Goal: Task Accomplishment & Management: Manage account settings

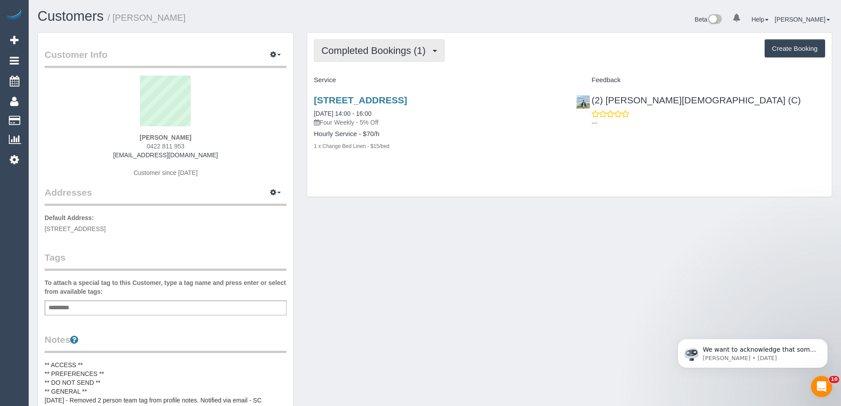
click at [406, 44] on button "Completed Bookings (1)" at bounding box center [379, 50] width 131 height 23
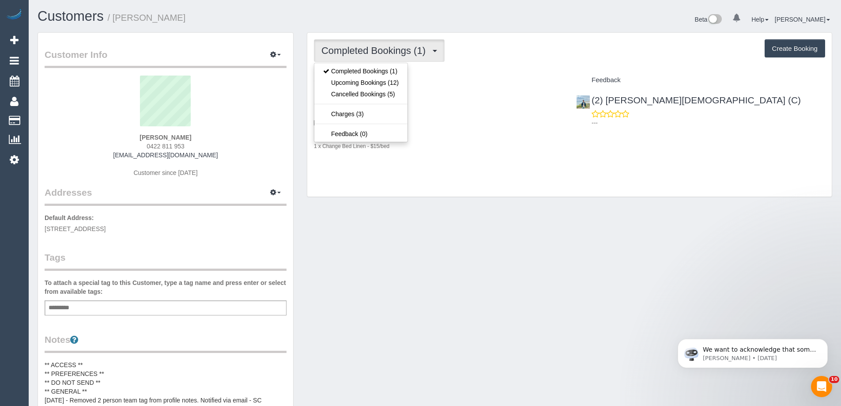
click at [475, 62] on div "Completed Bookings (1) Completed Bookings (1) Upcoming Bookings (12) Cancelled …" at bounding box center [569, 115] width 525 height 164
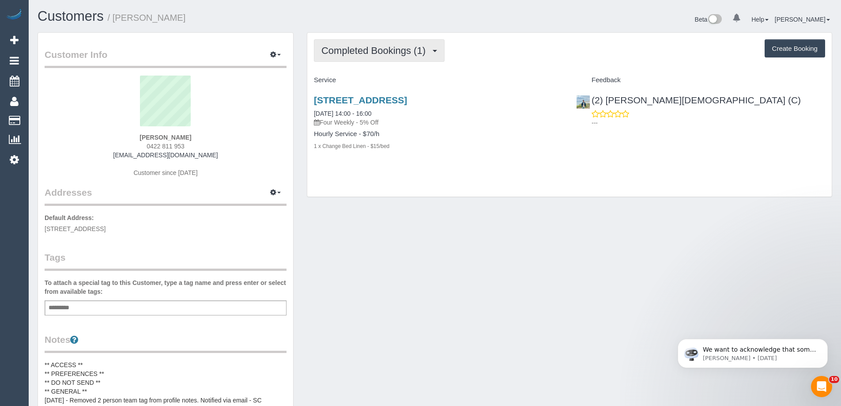
click at [381, 60] on button "Completed Bookings (1)" at bounding box center [379, 50] width 131 height 23
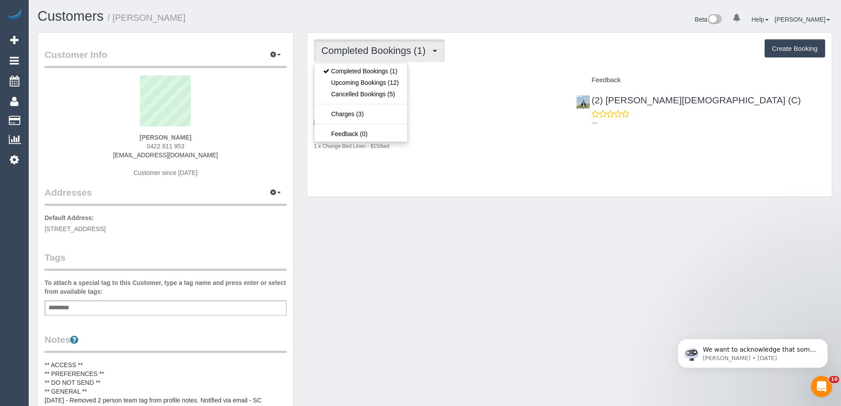
click at [500, 53] on div "Completed Bookings (1) Completed Bookings (1) Upcoming Bookings (12) Cancelled …" at bounding box center [569, 50] width 511 height 23
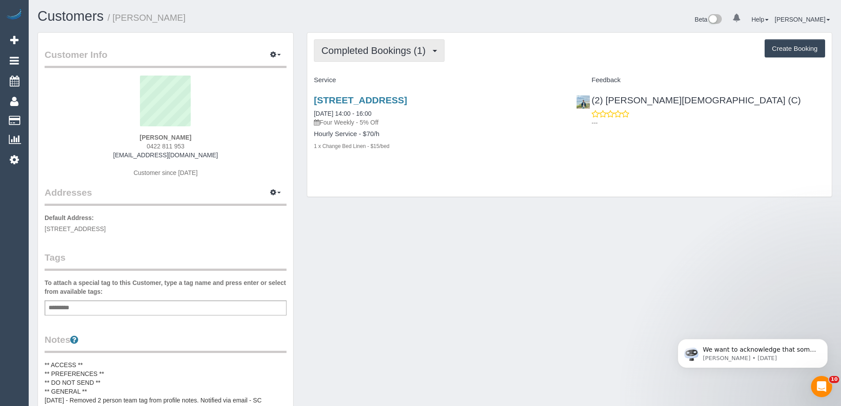
click at [370, 60] on button "Completed Bookings (1)" at bounding box center [379, 50] width 131 height 23
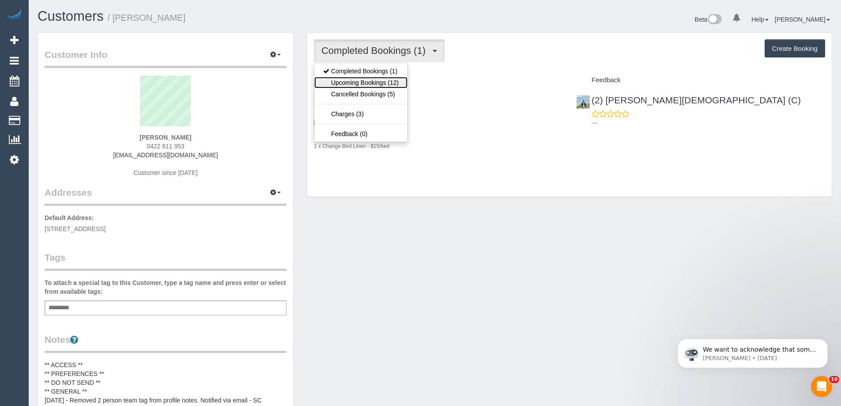
click at [362, 83] on link "Upcoming Bookings (12)" at bounding box center [360, 82] width 93 height 11
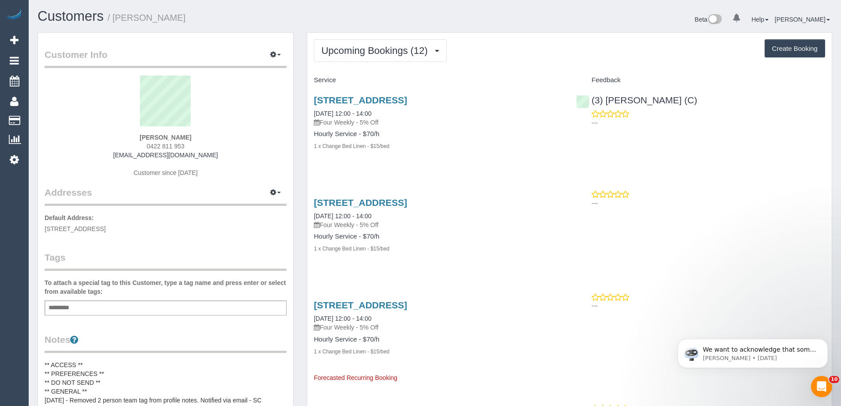
drag, startPoint x: 205, startPoint y: 145, endPoint x: 121, endPoint y: 146, distance: 84.8
click at [121, 146] on div "[PERSON_NAME] 0422 811 953 [EMAIL_ADDRESS][DOMAIN_NAME] Customer since [DATE]" at bounding box center [166, 130] width 242 height 110
copy span "0422 811 953"
drag, startPoint x: 228, startPoint y: 139, endPoint x: 84, endPoint y: 133, distance: 144.5
click at [84, 133] on div "[PERSON_NAME] 0422 811 953 [EMAIL_ADDRESS][DOMAIN_NAME] Customer since [DATE]" at bounding box center [166, 130] width 242 height 110
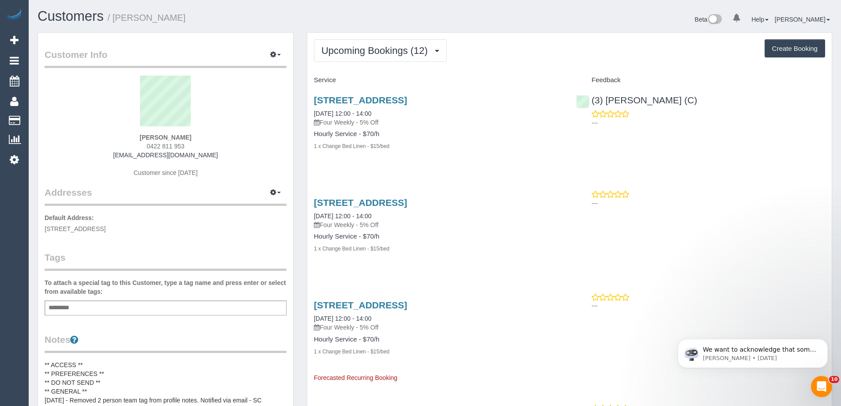
copy strong "[PERSON_NAME]"
click at [399, 49] on span "Upcoming Bookings (12)" at bounding box center [376, 50] width 111 height 11
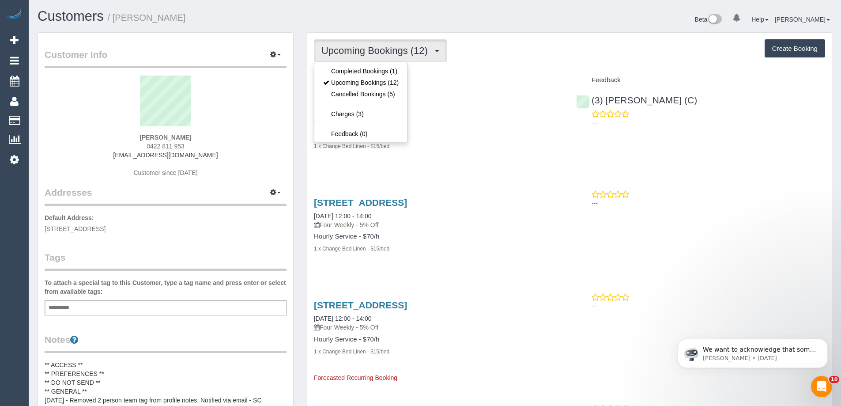
click at [399, 49] on span "Upcoming Bookings (12)" at bounding box center [376, 50] width 111 height 11
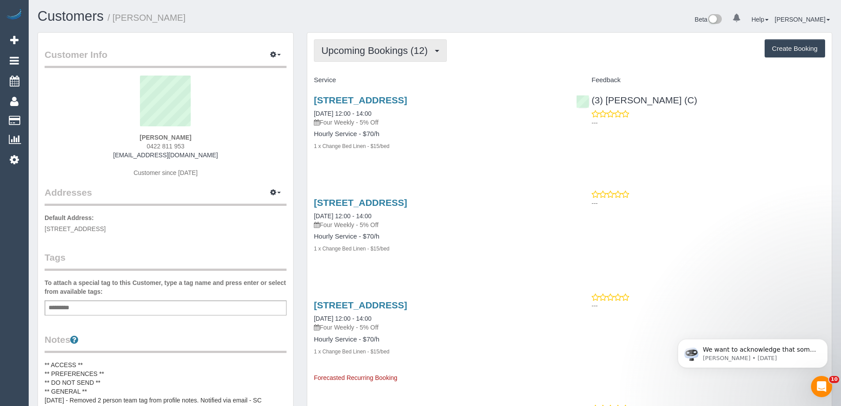
click at [374, 56] on button "Upcoming Bookings (12)" at bounding box center [380, 50] width 133 height 23
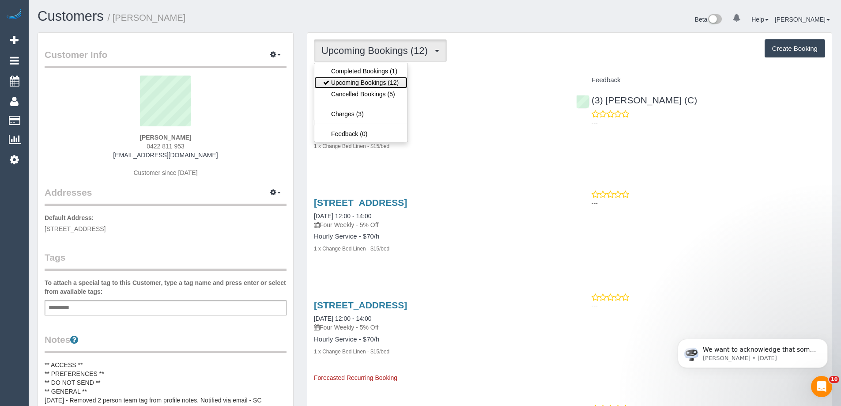
click at [371, 79] on link "Upcoming Bookings (12)" at bounding box center [360, 82] width 93 height 11
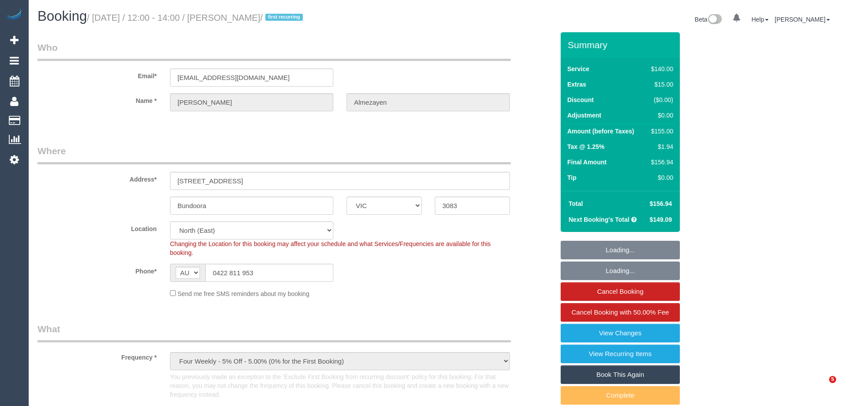
select select "VIC"
select select "string:stripe-pm_1RleYr2GScqysDRVaLAYEBqz"
select select "number:28"
select select "number:14"
select select "number:18"
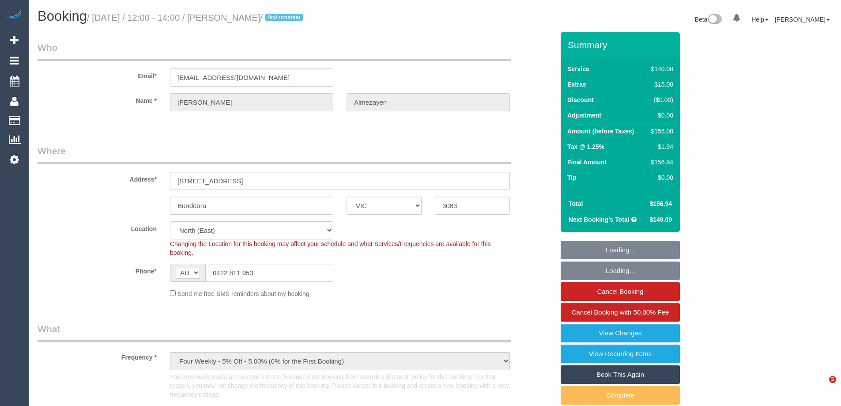
select select "number:24"
select select "number:33"
select select "number:13"
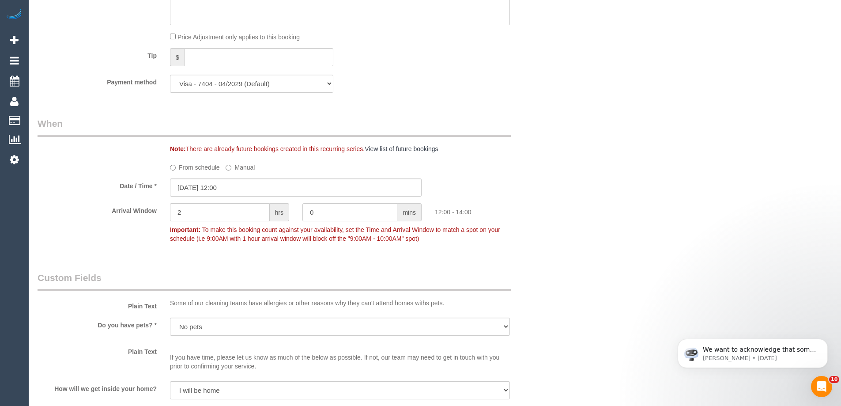
scroll to position [883, 0]
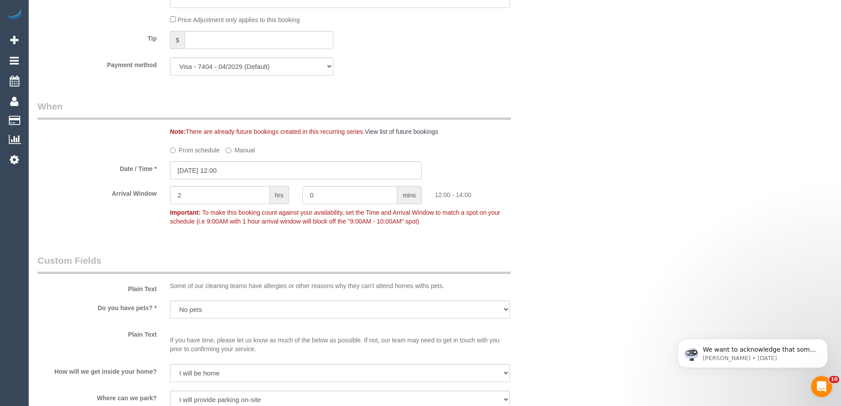
click at [178, 153] on label "From schedule" at bounding box center [195, 149] width 50 height 12
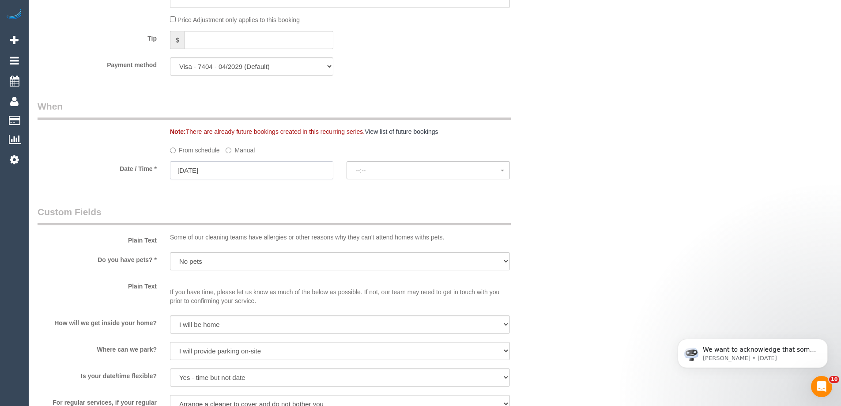
click at [190, 171] on input "29/09/2025" at bounding box center [251, 170] width 163 height 18
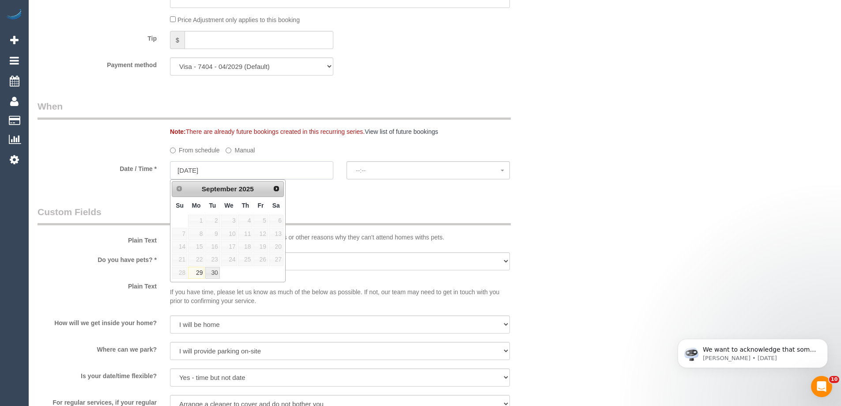
select select "spot6"
click at [272, 186] on link "Next" at bounding box center [277, 188] width 12 height 12
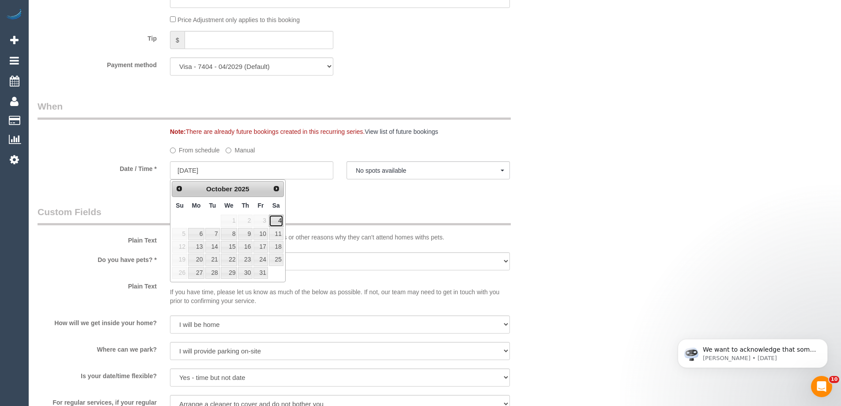
click at [276, 220] on link "4" at bounding box center [276, 221] width 15 height 12
type input "04/10/2025"
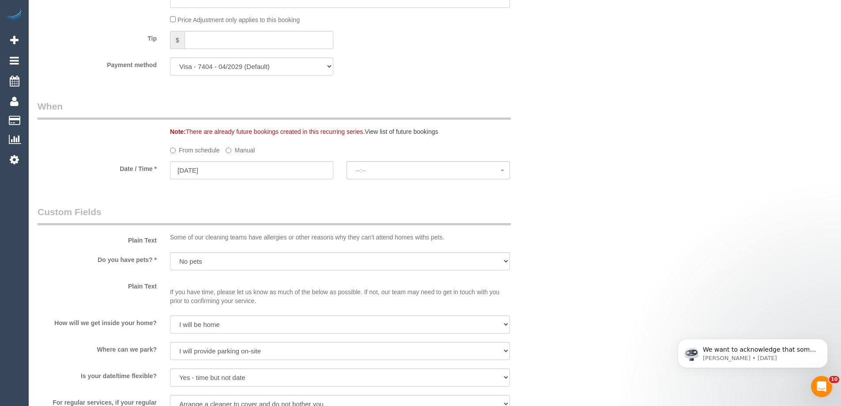
select select "spot11"
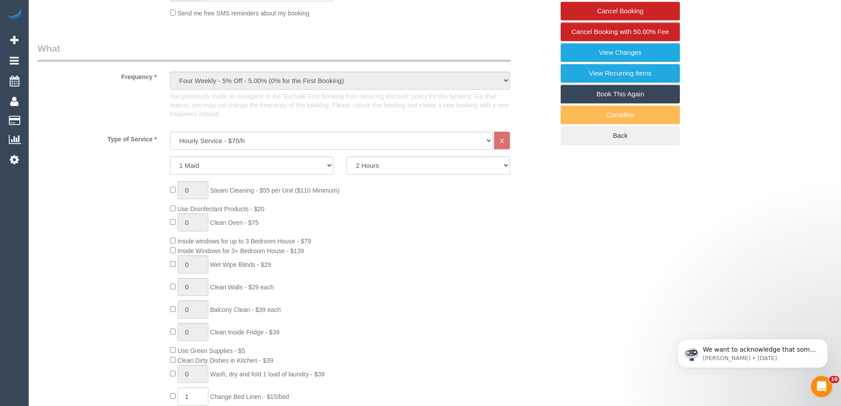
scroll to position [88, 0]
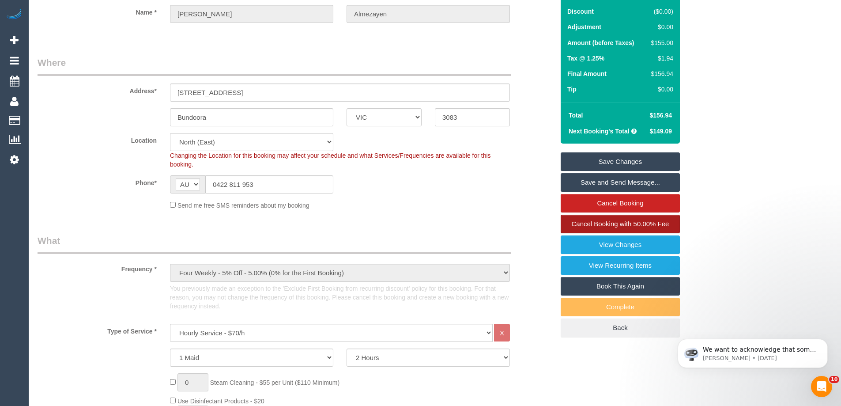
click at [641, 223] on span "Cancel Booking with 50.00% Fee" at bounding box center [621, 224] width 98 height 8
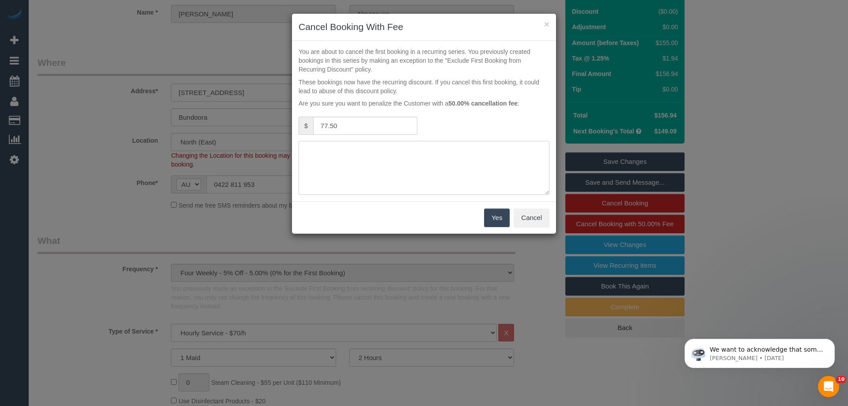
click at [347, 162] on textarea at bounding box center [423, 168] width 251 height 54
type textarea "Customer wont be home. - via email CE"
click at [495, 219] on button "Yes" at bounding box center [497, 217] width 26 height 19
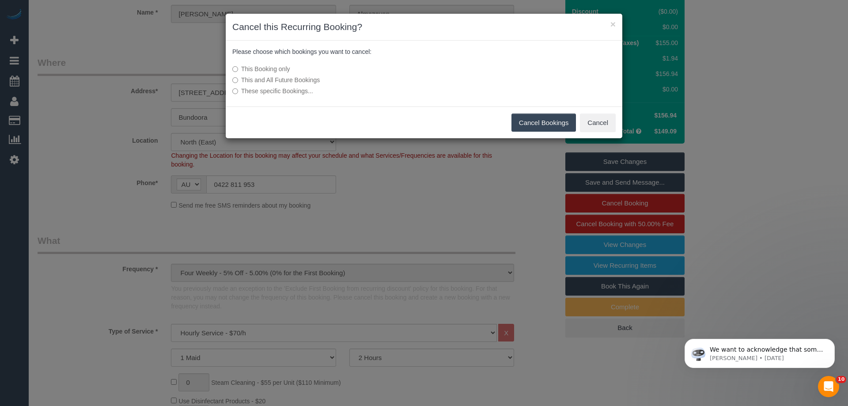
click at [531, 123] on button "Cancel Bookings" at bounding box center [543, 122] width 65 height 19
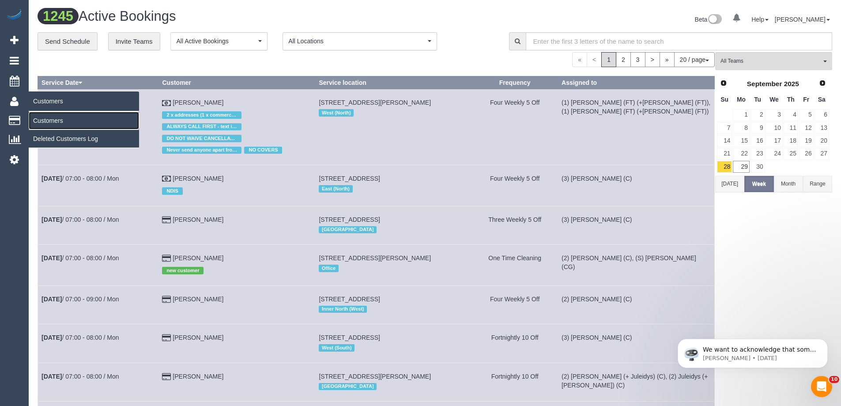
click at [41, 121] on link "Customers" at bounding box center [84, 121] width 110 height 18
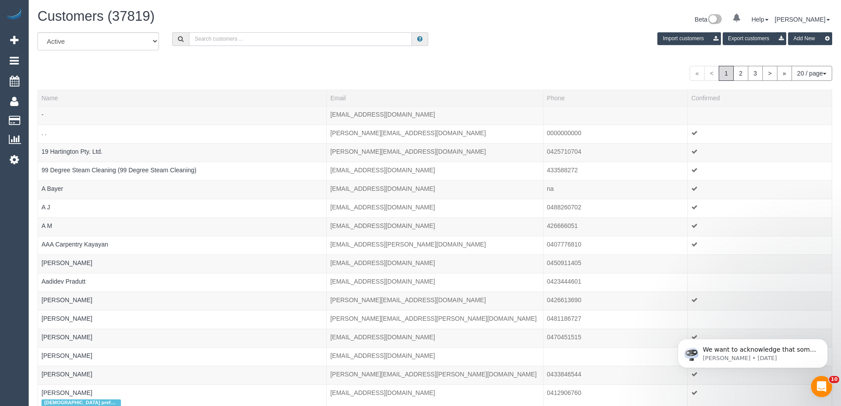
click at [257, 41] on input "text" at bounding box center [300, 39] width 223 height 14
paste input "cathieandwillharding@gmail.com"
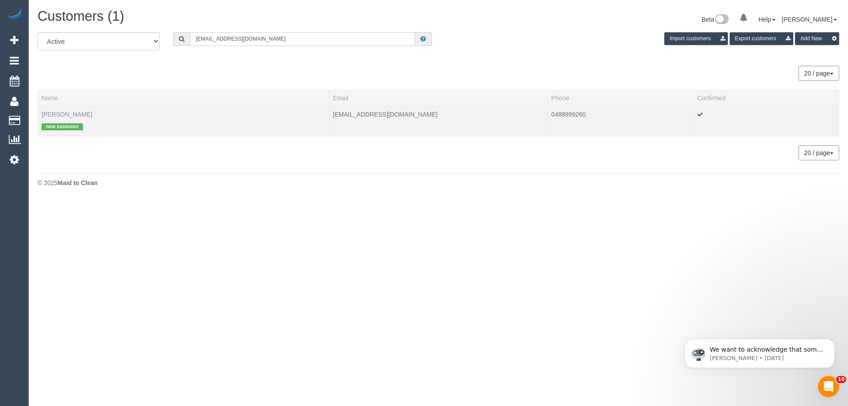
type input "cathieandwillharding@gmail.com"
click at [74, 114] on link "Cathie Harding" at bounding box center [67, 114] width 51 height 7
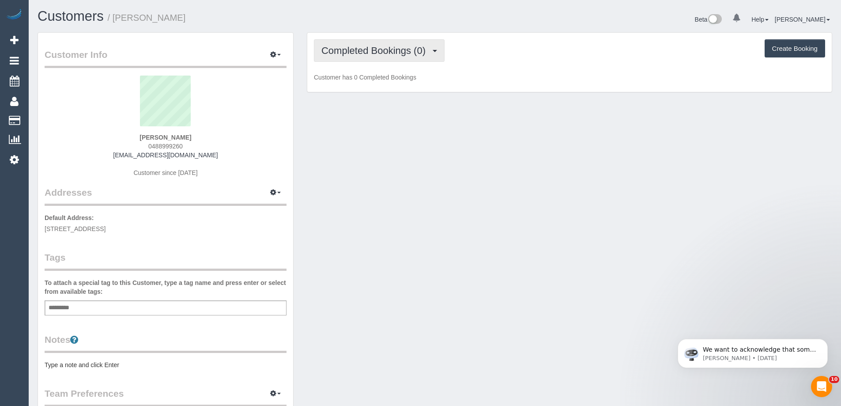
click at [392, 52] on span "Completed Bookings (0)" at bounding box center [375, 50] width 109 height 11
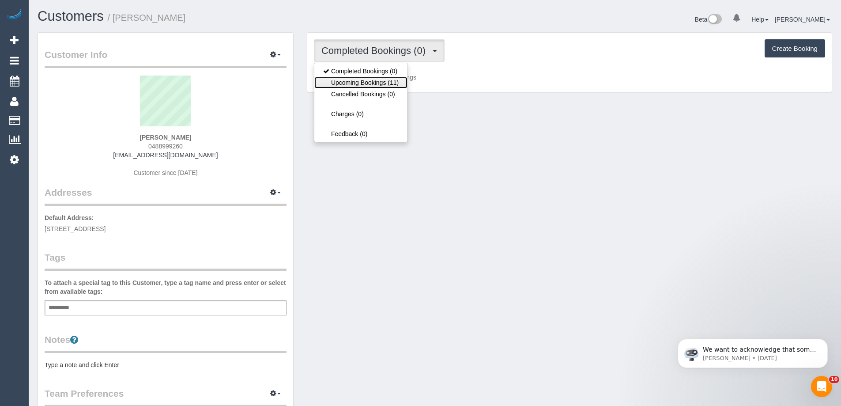
click at [390, 82] on link "Upcoming Bookings (11)" at bounding box center [360, 82] width 93 height 11
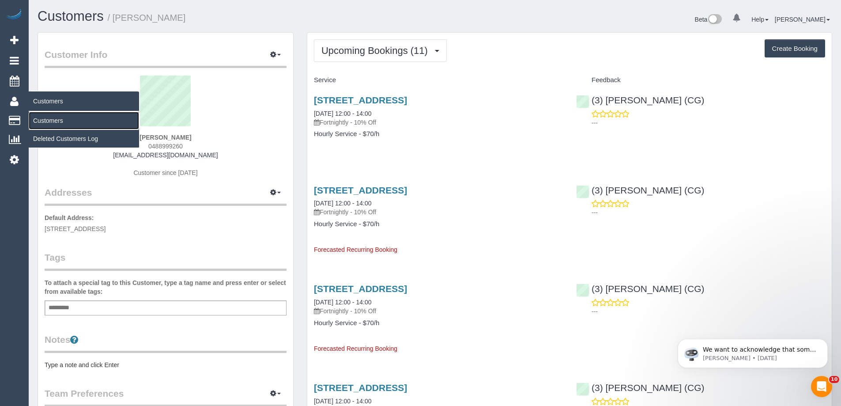
click at [49, 121] on link "Customers" at bounding box center [84, 121] width 110 height 18
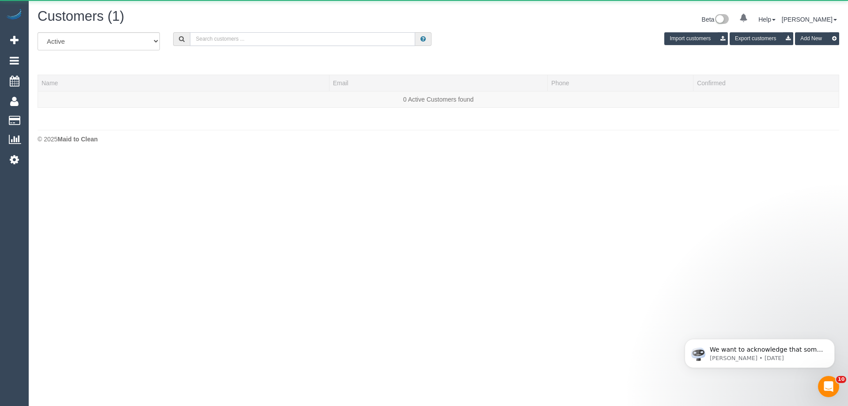
click at [313, 38] on input "text" at bounding box center [302, 39] width 225 height 14
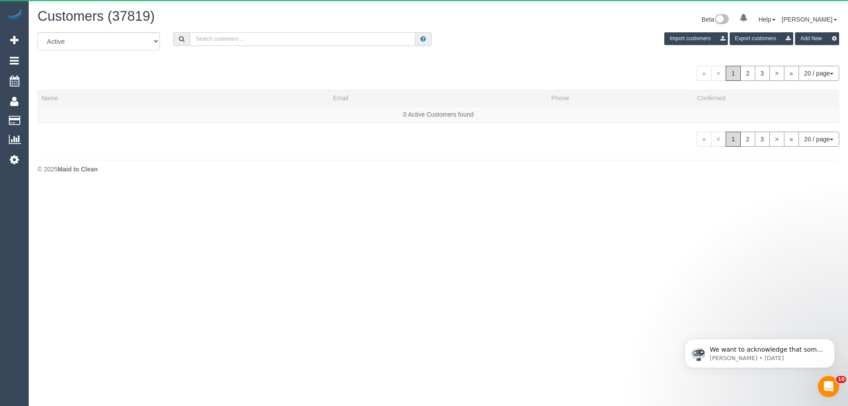
paste input "williamsangela@bigpond.com"
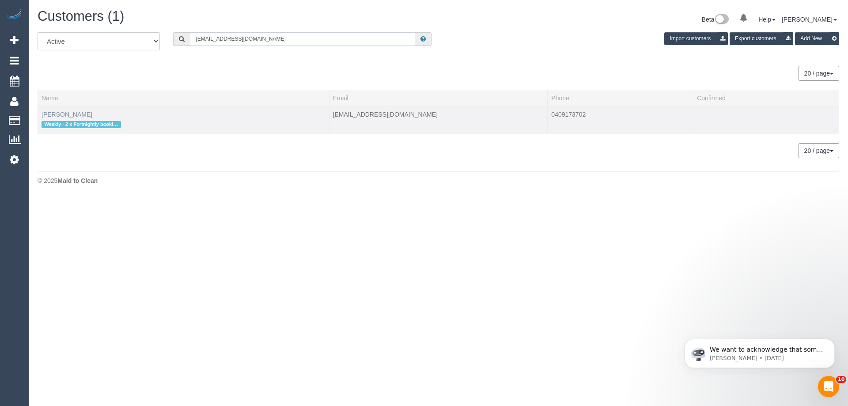
type input "williamsangela@bigpond.com"
click at [59, 116] on link "Angela Williams" at bounding box center [67, 114] width 51 height 7
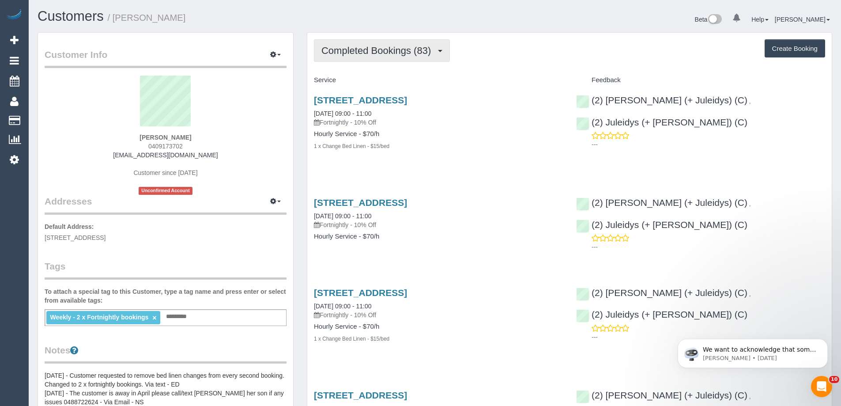
click at [349, 53] on span "Completed Bookings (83)" at bounding box center [378, 50] width 114 height 11
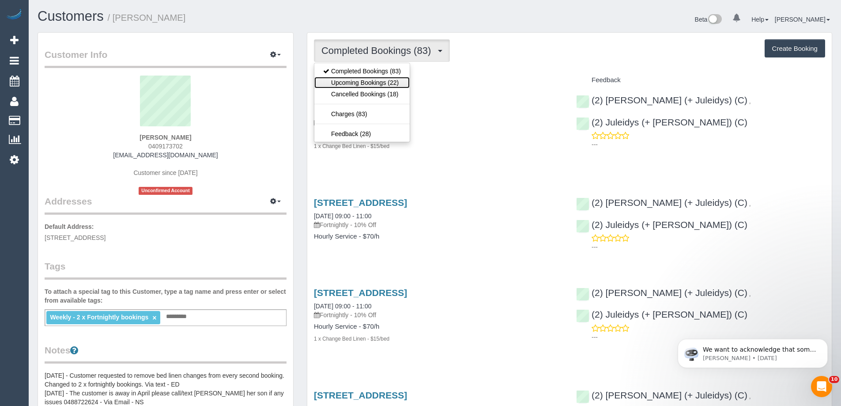
click at [349, 82] on link "Upcoming Bookings (22)" at bounding box center [361, 82] width 95 height 11
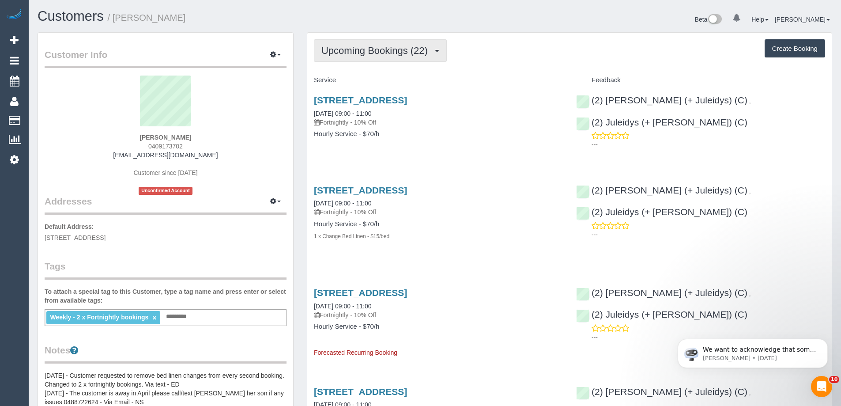
click at [351, 60] on button "Upcoming Bookings (22)" at bounding box center [380, 50] width 133 height 23
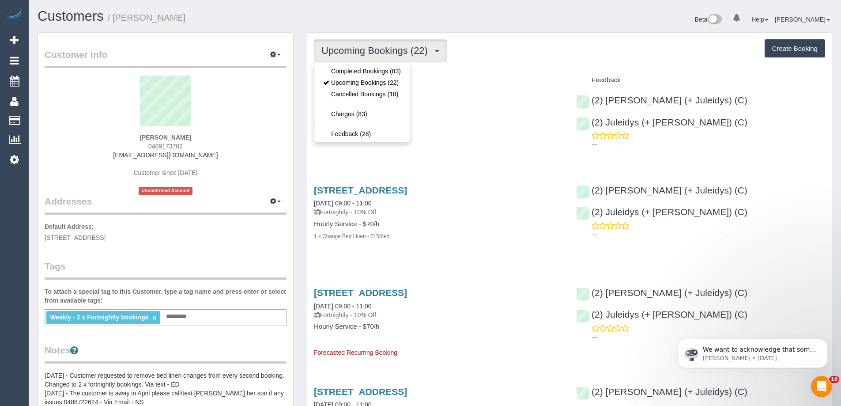
click at [513, 49] on div "Upcoming Bookings (22) Completed Bookings (83) Upcoming Bookings (22) Cancelled…" at bounding box center [569, 50] width 511 height 23
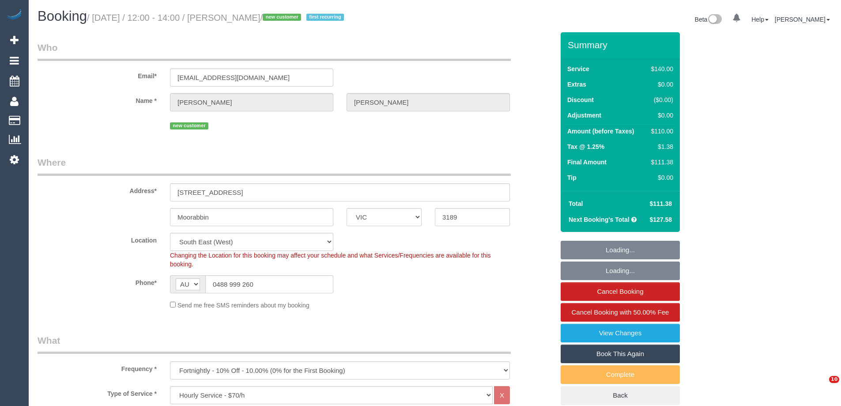
select select "VIC"
select select "number:30"
select select "number:16"
select select "number:19"
select select "number:22"
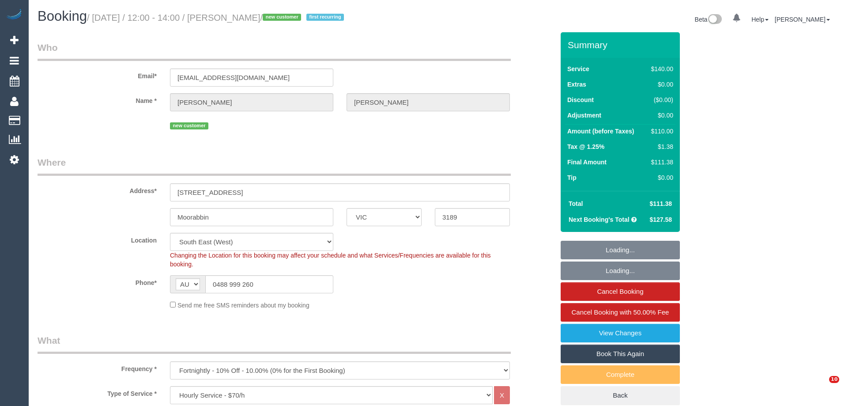
select select "number:34"
select select "number:26"
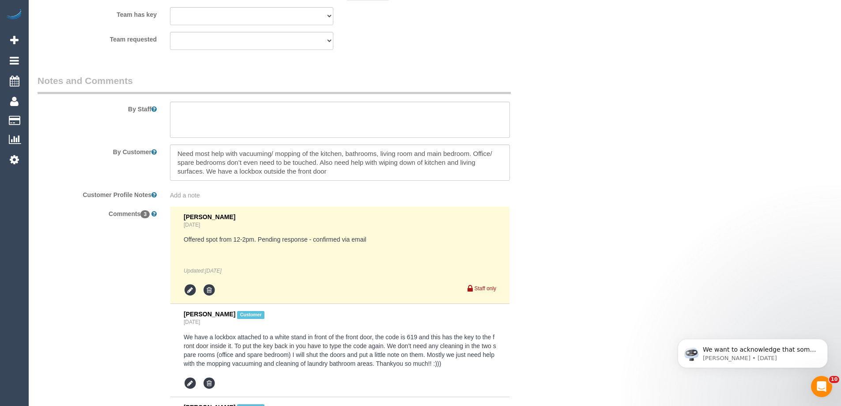
scroll to position [1369, 0]
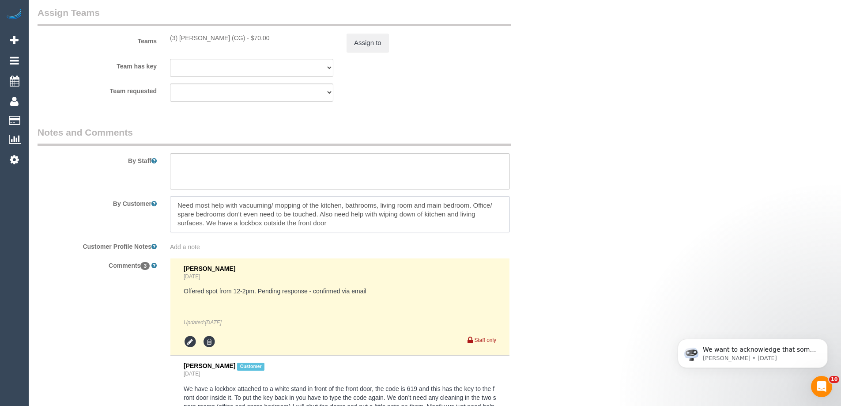
drag, startPoint x: 212, startPoint y: 207, endPoint x: 374, endPoint y: 225, distance: 162.6
click at [374, 225] on textarea at bounding box center [340, 214] width 340 height 36
click at [361, 226] on textarea at bounding box center [340, 214] width 340 height 36
click at [299, 177] on textarea at bounding box center [340, 171] width 340 height 36
click at [342, 223] on textarea at bounding box center [340, 214] width 340 height 36
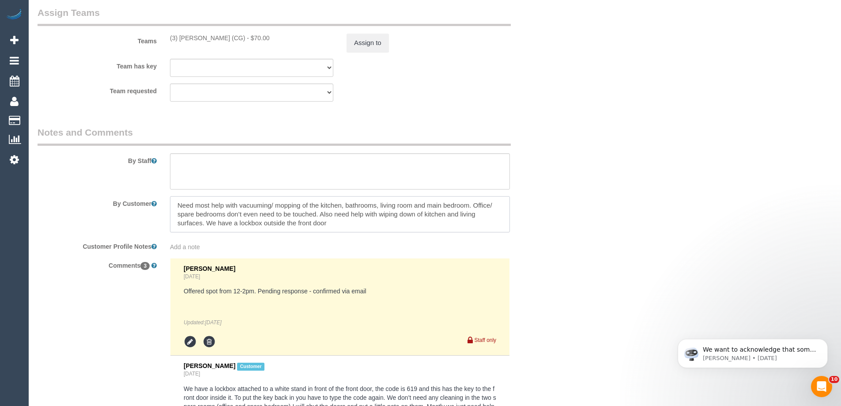
paste textarea "We have 1 cat (Naomi) and a dog (Nemo), all our cleaning chemicals are stored i…"
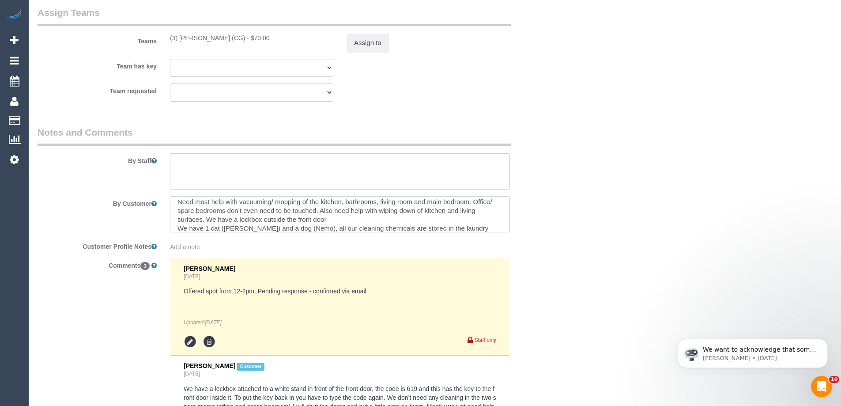
scroll to position [12, 0]
click at [342, 211] on textarea at bounding box center [340, 214] width 340 height 36
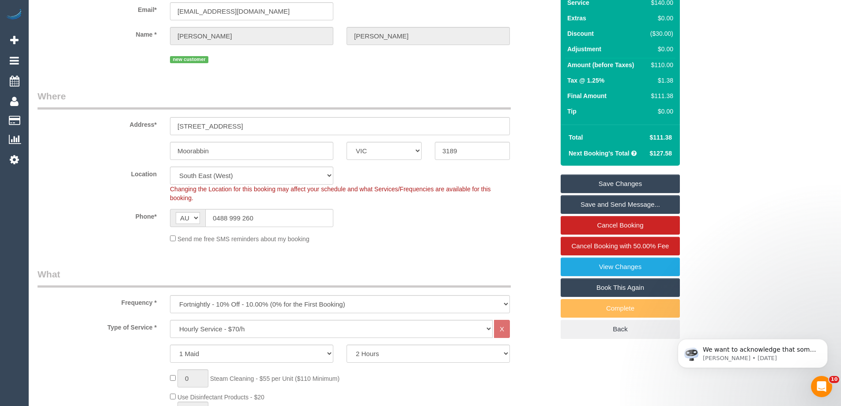
scroll to position [0, 0]
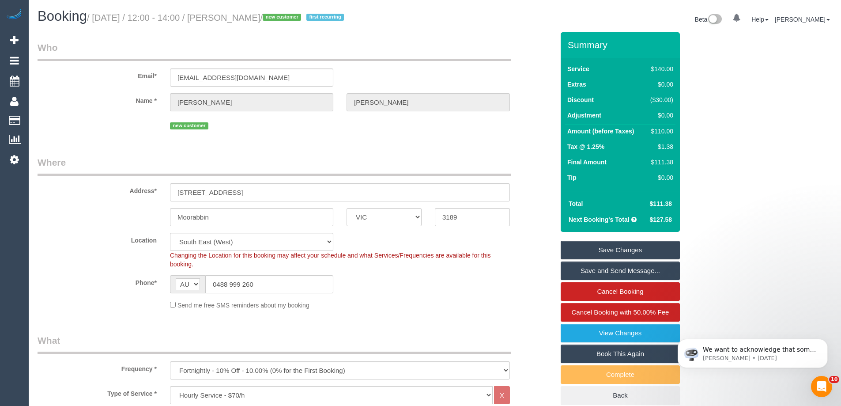
type textarea "Need most help with vacuuming/ mopping of the kitchen, bathrooms, living room a…"
click at [586, 249] on link "Save Changes" at bounding box center [620, 250] width 119 height 19
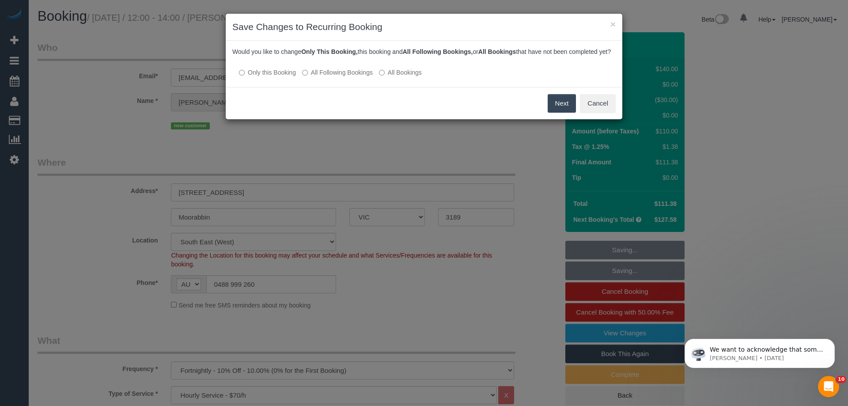
click at [559, 109] on button "Next" at bounding box center [561, 103] width 29 height 19
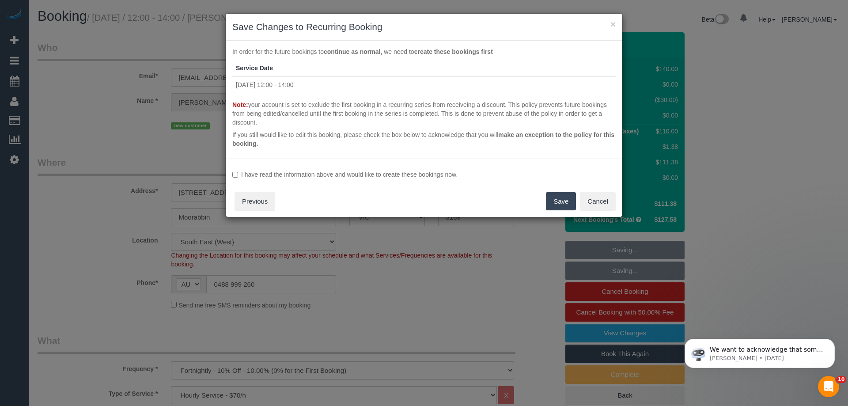
click at [238, 176] on label "I have read the information above and would like to create these bookings now." at bounding box center [423, 174] width 383 height 9
click at [564, 201] on button "Save" at bounding box center [561, 201] width 30 height 19
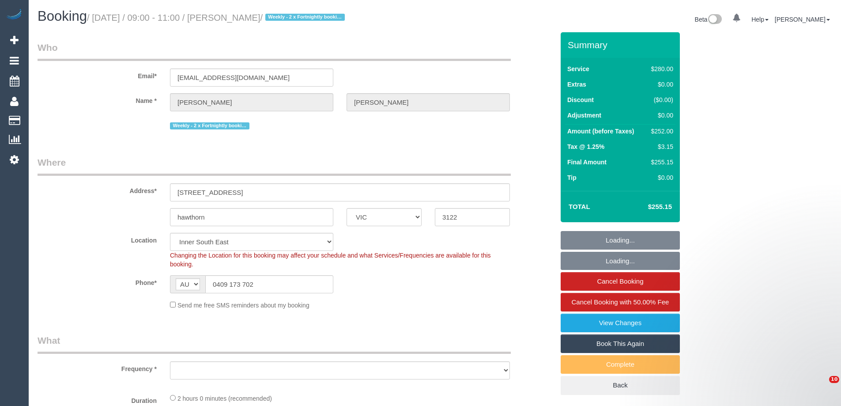
select select "VIC"
select select "2"
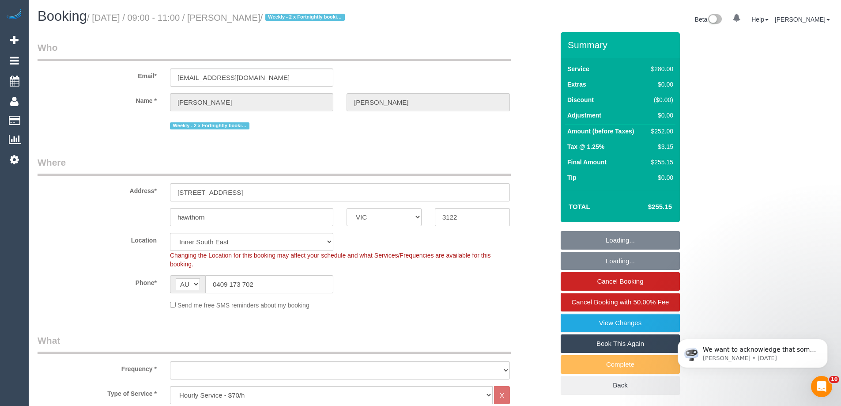
select select "object:711"
select select "string:stripe-pm_1NkeKZ2GScqysDRVf1GuqPXX"
select select "object:716"
select select "number:27"
select select "number:14"
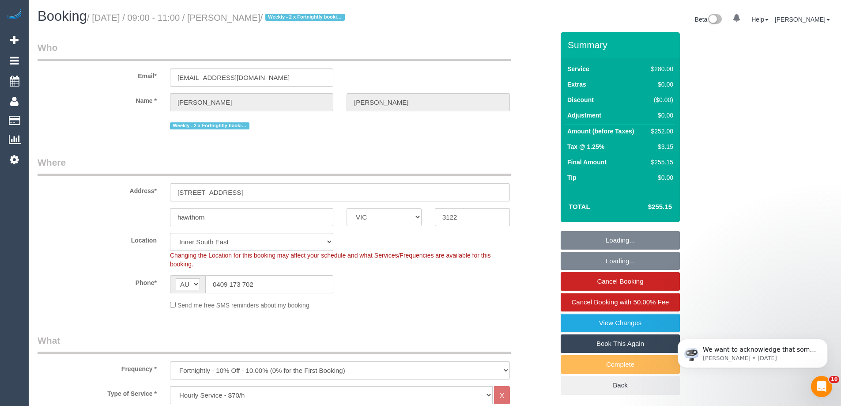
select select "number:19"
select select "number:22"
select select "number:35"
select select "number:11"
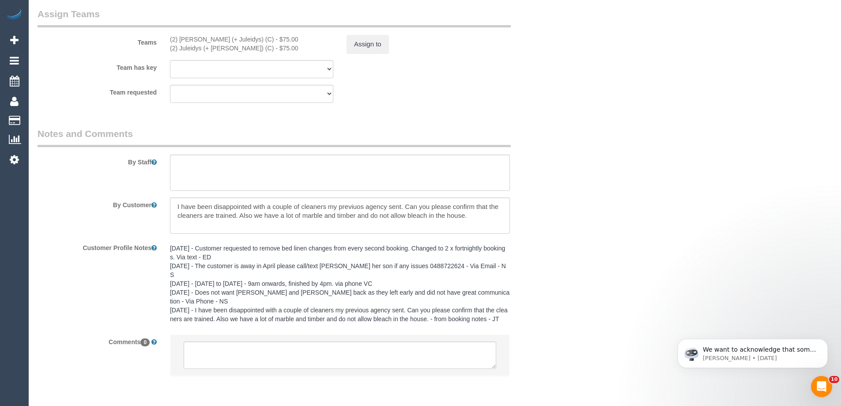
scroll to position [1369, 0]
click at [272, 168] on textarea at bounding box center [340, 171] width 340 height 36
click at [301, 172] on textarea at bounding box center [340, 171] width 340 height 36
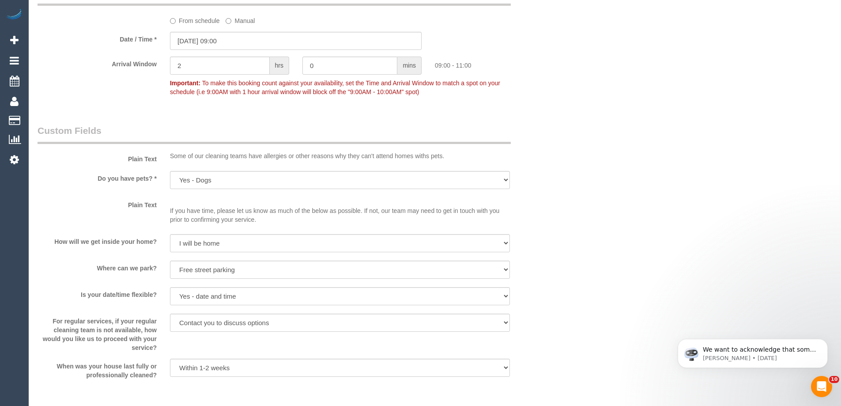
scroll to position [1148, 0]
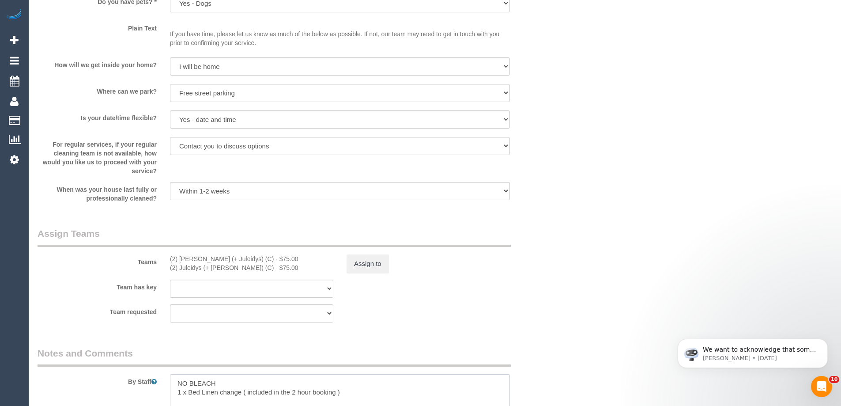
type textarea "NO BLEACH 1 x Bed Linen change ( included in the 2 hour booking )"
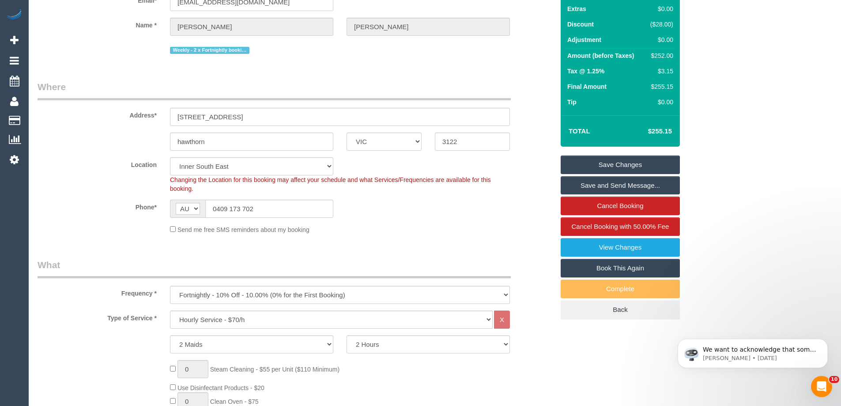
scroll to position [0, 0]
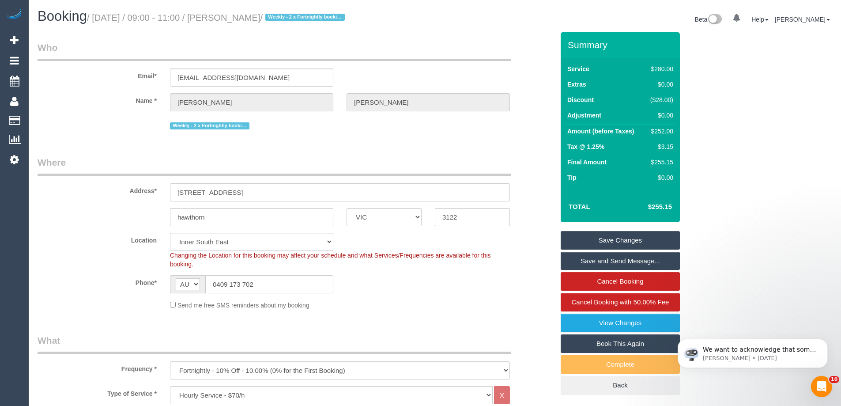
drag, startPoint x: 306, startPoint y: 18, endPoint x: 242, endPoint y: 13, distance: 64.6
click at [242, 13] on small "/ September 29, 2025 / 09:00 - 11:00 / Angela Williams / Weekly - 2 x Fortnight…" at bounding box center [217, 18] width 260 height 10
copy small "Angela Williams"
click at [627, 239] on link "Save Changes" at bounding box center [620, 240] width 119 height 19
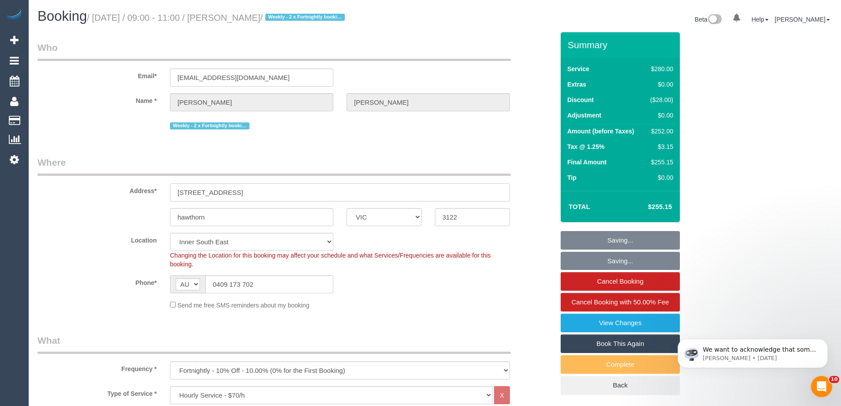
drag, startPoint x: 258, startPoint y: 192, endPoint x: 0, endPoint y: 178, distance: 258.6
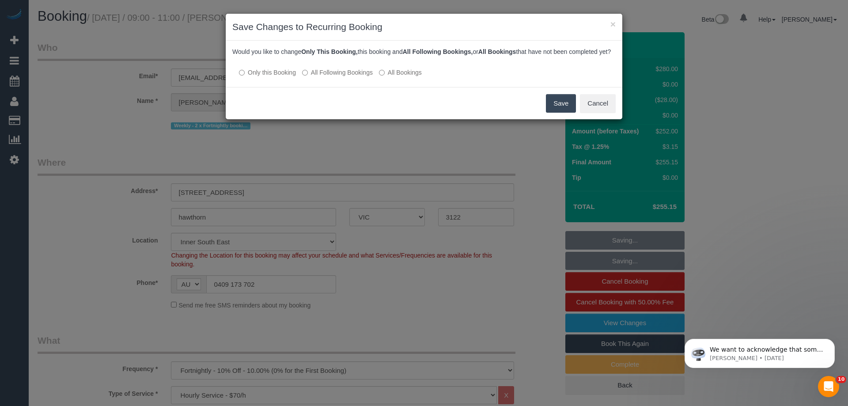
click at [557, 112] on button "Save" at bounding box center [561, 103] width 30 height 19
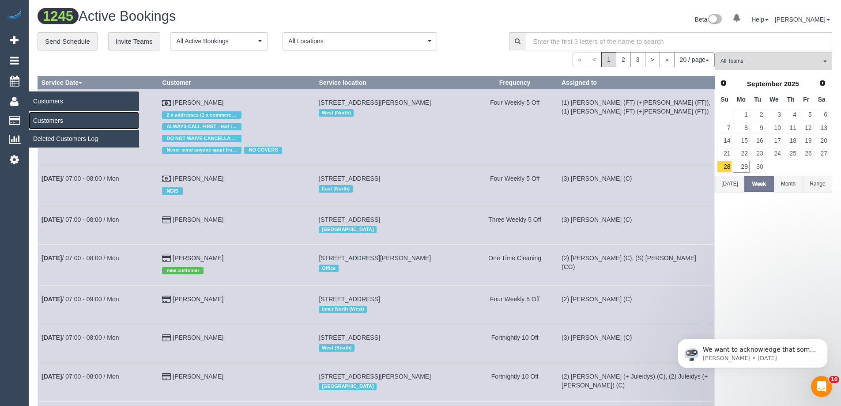
click at [55, 121] on link "Customers" at bounding box center [84, 121] width 110 height 18
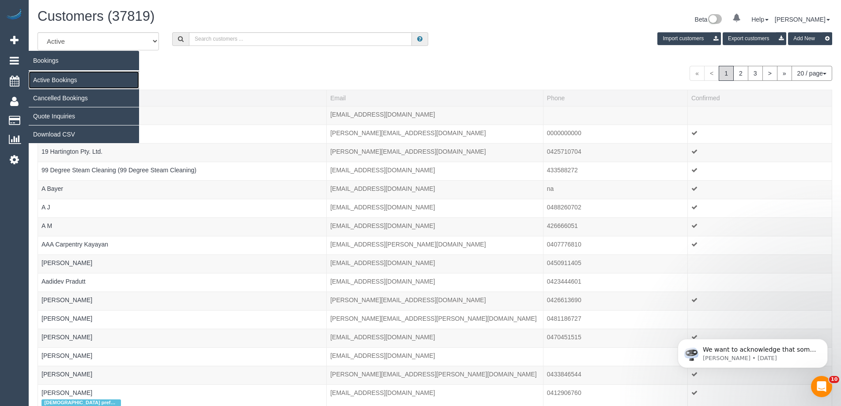
click at [51, 76] on link "Active Bookings" at bounding box center [84, 80] width 110 height 18
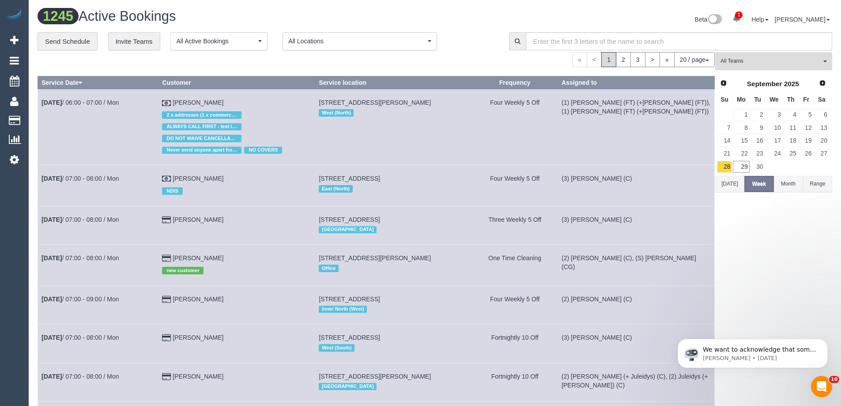
click at [793, 62] on span "All Teams" at bounding box center [771, 61] width 101 height 8
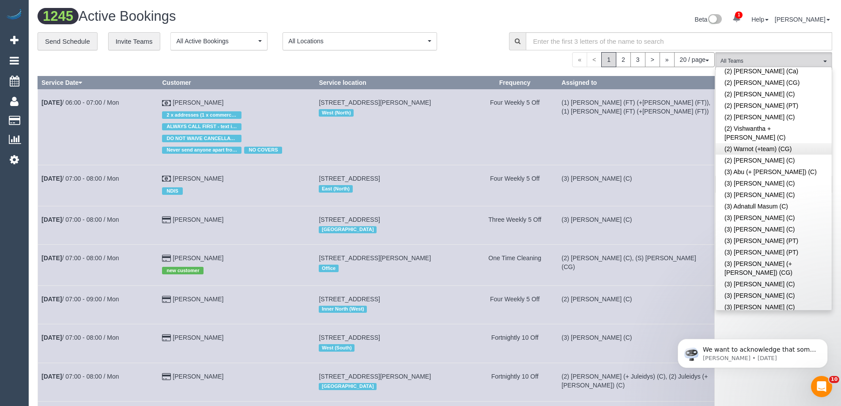
scroll to position [1236, 0]
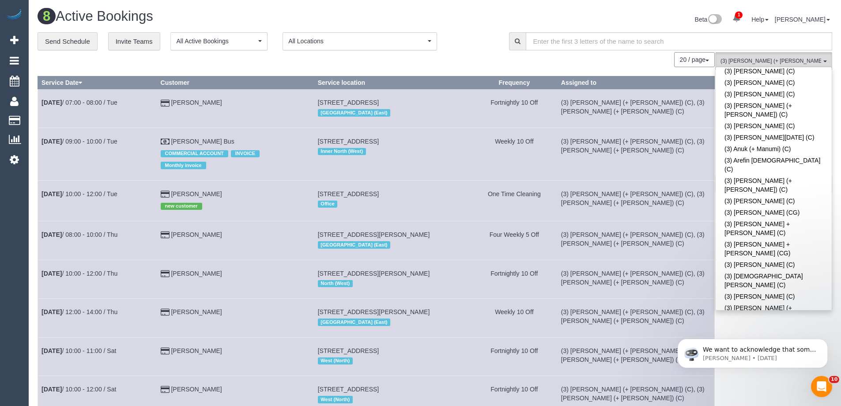
click at [642, 62] on div "20 / page 10 / page 20 / page 30 / page 40 / page 50 / page 100 / page" at bounding box center [376, 59] width 677 height 15
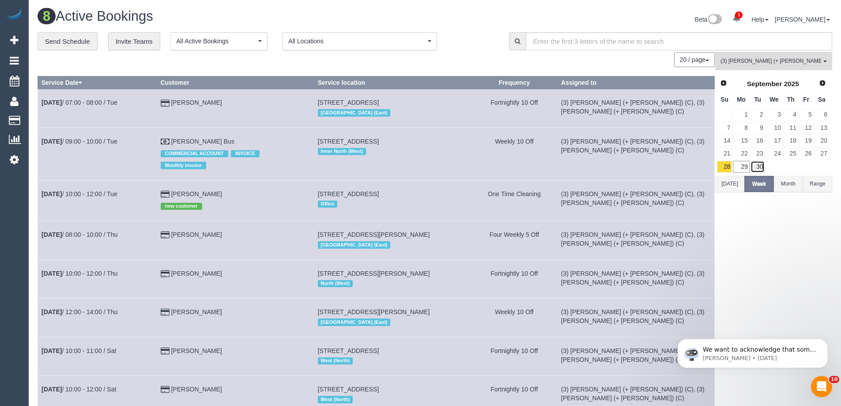
click at [756, 168] on link "30" at bounding box center [758, 167] width 15 height 12
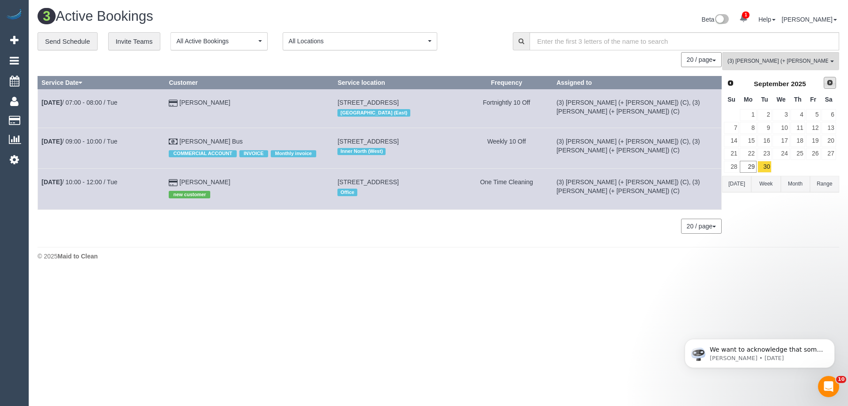
click at [830, 86] on span "Next" at bounding box center [829, 82] width 7 height 7
click at [783, 113] on link "1" at bounding box center [780, 115] width 17 height 12
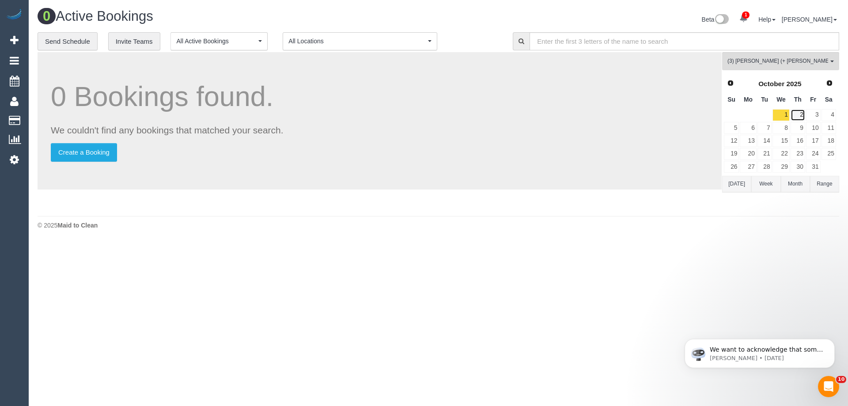
click at [798, 118] on link "2" at bounding box center [797, 115] width 15 height 12
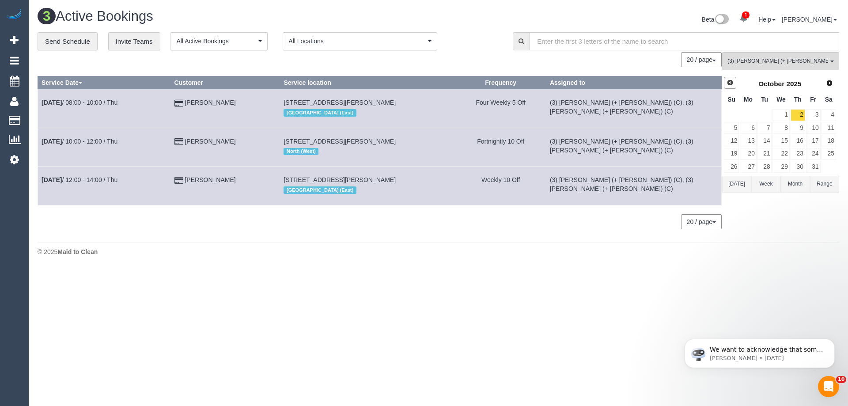
click at [730, 82] on span "Prev" at bounding box center [729, 82] width 7 height 7
click at [765, 164] on link "30" at bounding box center [764, 167] width 15 height 12
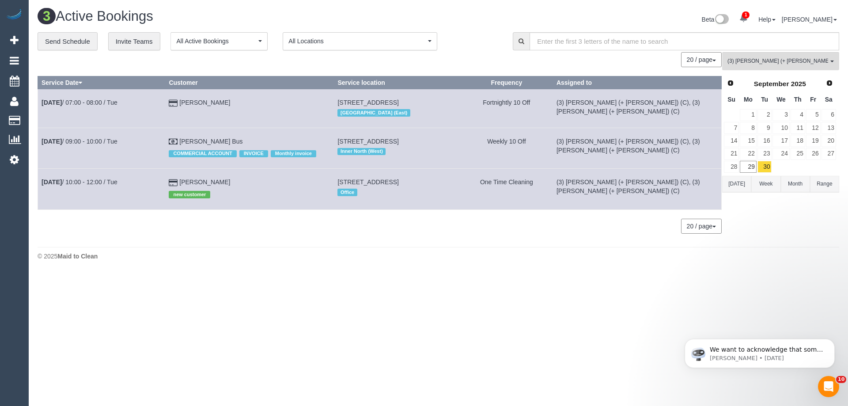
drag, startPoint x: 256, startPoint y: 103, endPoint x: 42, endPoint y: 108, distance: 213.8
click at [42, 108] on tr "Sep 30th / 07:00 - 08:00 / Tue Charlotte Macpherson 170 Scotchmer Street, Fitzr…" at bounding box center [379, 108] width 683 height 38
copy tr "Sep 30th / 07:00 - 08:00 / Tue Charlotte Macpherson"
drag, startPoint x: 247, startPoint y: 140, endPoint x: 38, endPoint y: 141, distance: 208.8
click at [38, 141] on tr "Sep 30th / 09:00 - 10:00 / Tue Alek Moreland Bus COMMERCIAL ACCOUNT INVOICE Mon…" at bounding box center [379, 148] width 683 height 41
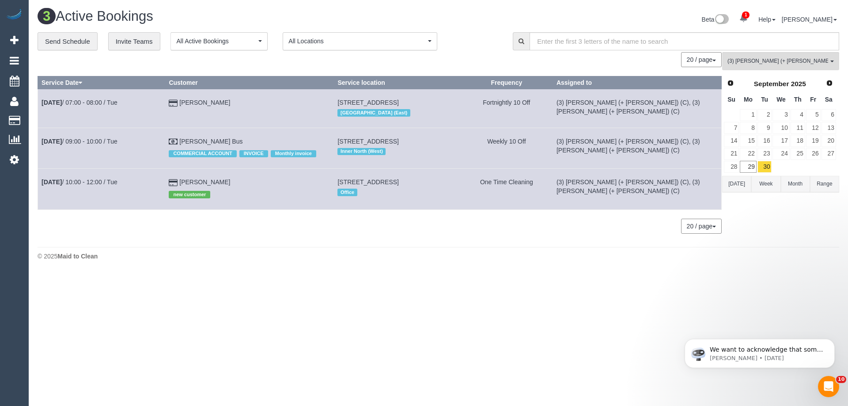
copy tr "Sep 30th / 09:00 - 10:00 / Tue Alek Moreland Bus"
drag, startPoint x: 233, startPoint y: 196, endPoint x: 39, endPoint y: 196, distance: 193.8
click at [39, 196] on tr "Sep 30th / 10:00 - 12:00 / Tue AMY CARROLL new customer 4 St Neots Avenue, Nort…" at bounding box center [379, 189] width 683 height 41
copy tr "Sep 30th / 10:00 - 12:00 / Tue AMY CARROLL"
click at [832, 82] on span "Next" at bounding box center [829, 82] width 7 height 7
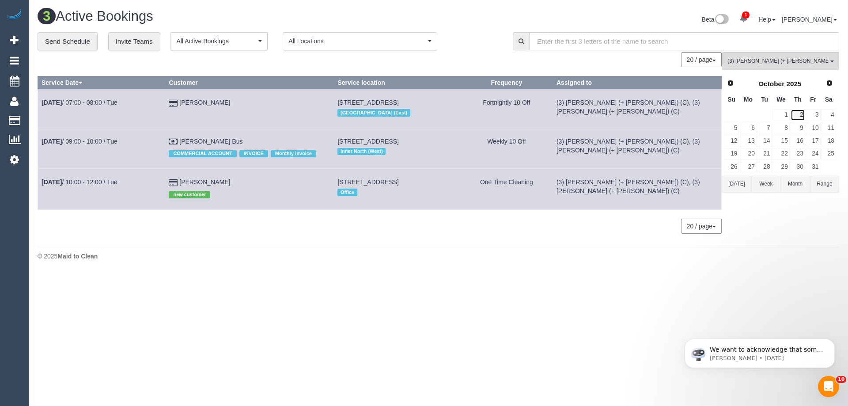
click at [800, 113] on link "2" at bounding box center [797, 115] width 15 height 12
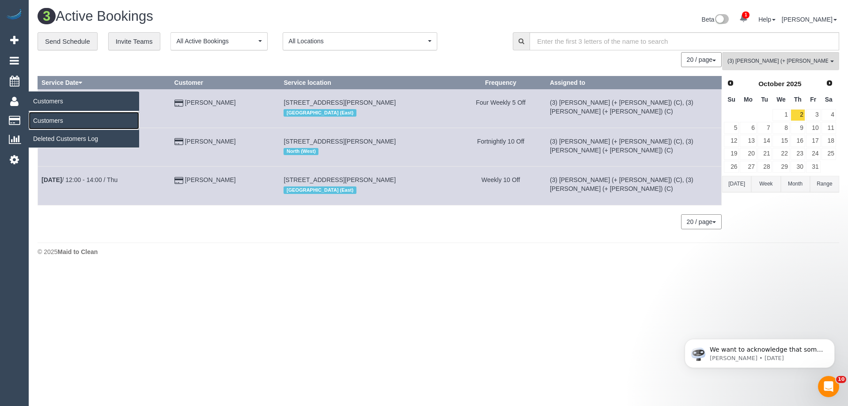
click at [52, 122] on link "Customers" at bounding box center [84, 121] width 110 height 18
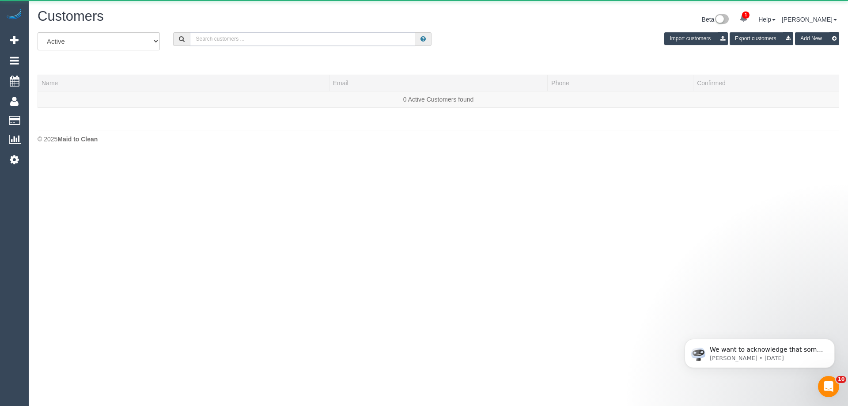
click at [326, 42] on input "text" at bounding box center [302, 39] width 225 height 14
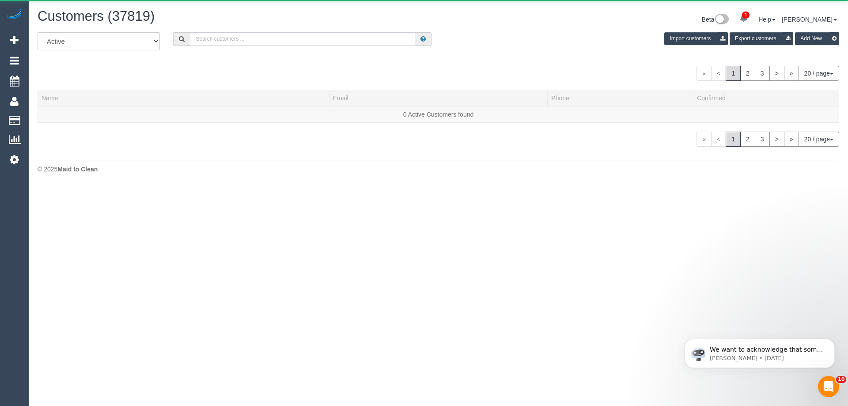
paste input "manda24_@hotmail.com"
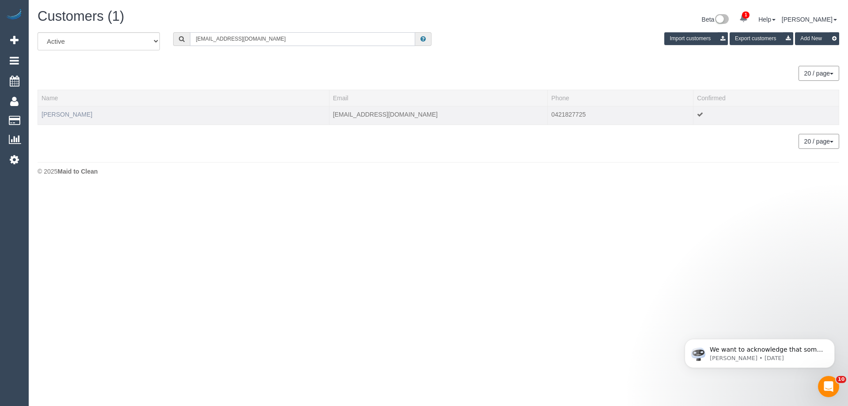
type input "manda24_@hotmail.com"
click at [53, 114] on link "Amanda La Rosa" at bounding box center [67, 114] width 51 height 7
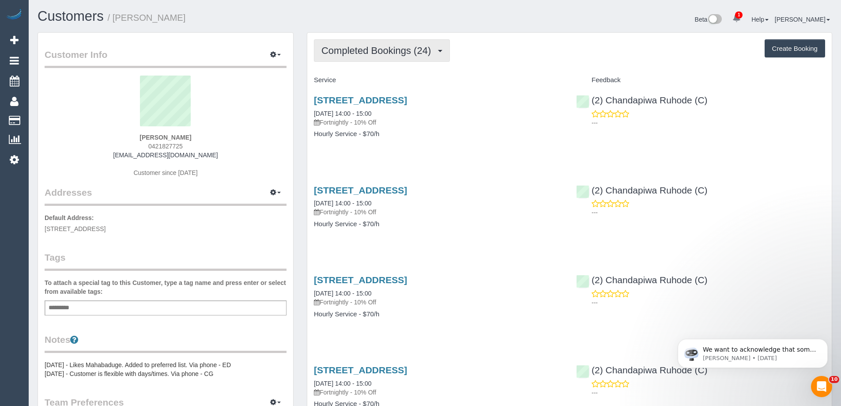
click at [361, 57] on button "Completed Bookings (24)" at bounding box center [382, 50] width 136 height 23
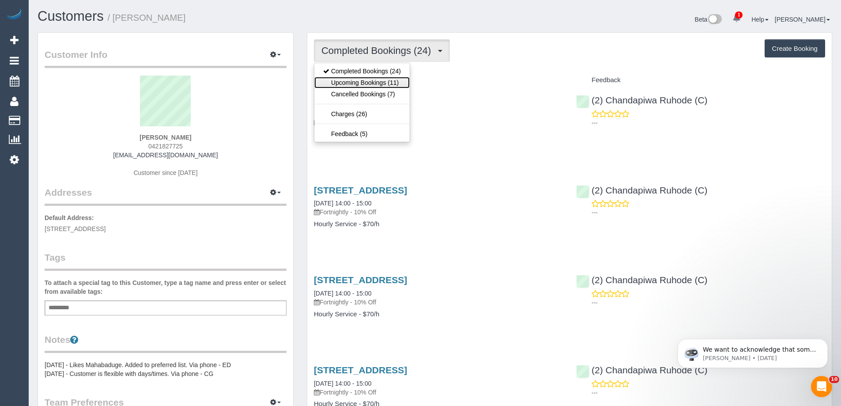
click at [362, 77] on link "Upcoming Bookings (11)" at bounding box center [361, 82] width 95 height 11
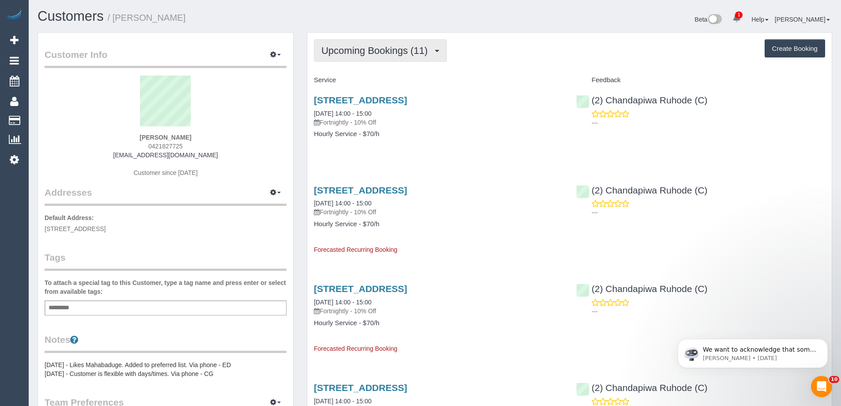
click at [374, 53] on span "Upcoming Bookings (11)" at bounding box center [376, 50] width 111 height 11
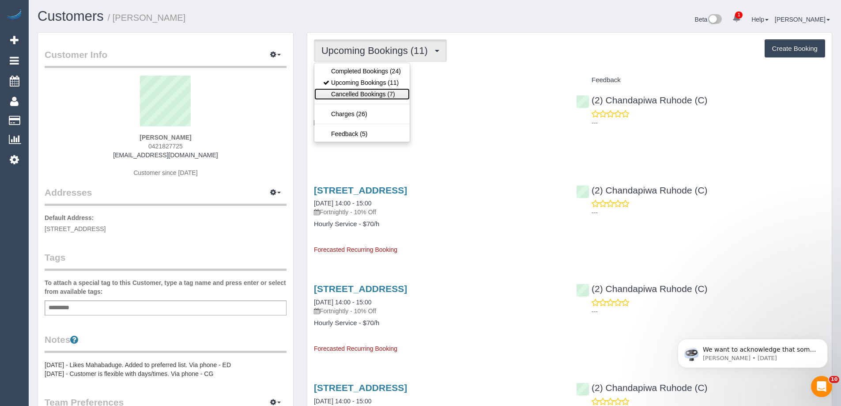
click at [380, 96] on link "Cancelled Bookings (7)" at bounding box center [361, 93] width 95 height 11
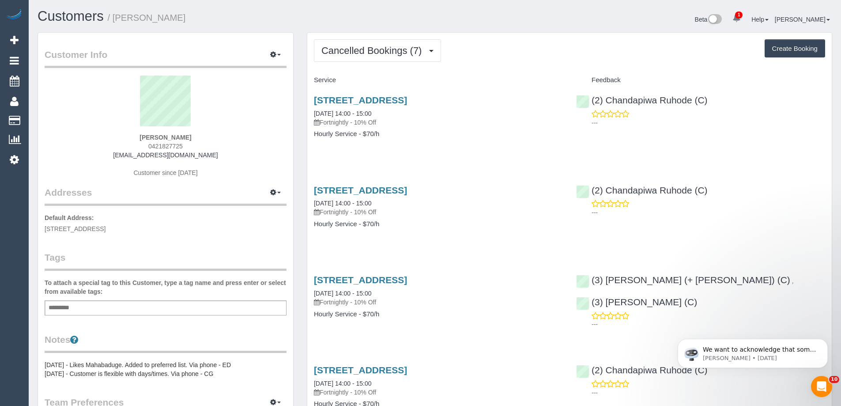
drag, startPoint x: 217, startPoint y: 137, endPoint x: 93, endPoint y: 136, distance: 124.1
click at [93, 136] on div "Amanda La Rosa 0421827725 manda24_@hotmail.com Customer since 2024" at bounding box center [166, 130] width 242 height 110
copy strong "Amanda La Rosa"
drag, startPoint x: 310, startPoint y: 113, endPoint x: 401, endPoint y: 112, distance: 91.0
click at [401, 112] on div "4/1326 Main Road, Eltham, VIC 3095 29/09/2025 14:00 - 15:00 Fortnightly - 10% O…" at bounding box center [438, 121] width 262 height 68
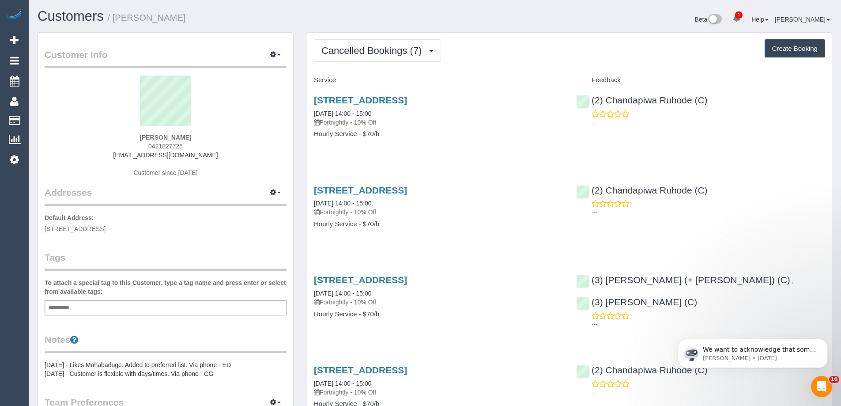
copy link "29/09/2025 14:00 - 15:00"
